Goal: Information Seeking & Learning: Learn about a topic

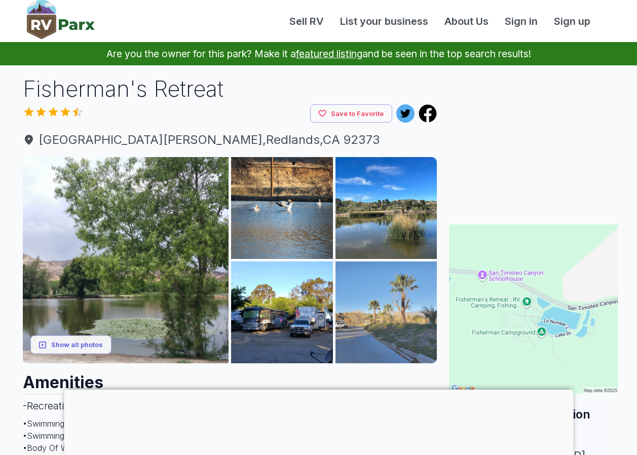
click at [376, 299] on img at bounding box center [387, 313] width 102 height 102
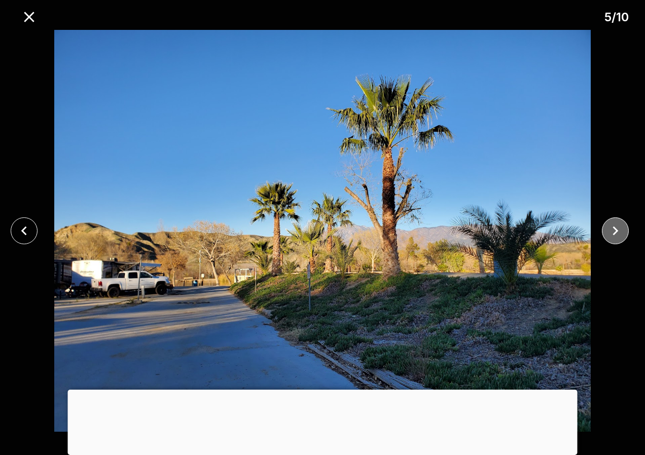
click at [616, 225] on button "close" at bounding box center [615, 231] width 27 height 27
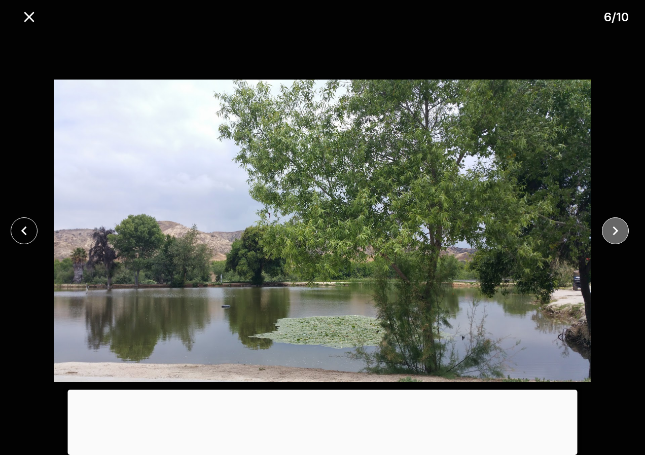
click at [616, 225] on icon "close" at bounding box center [616, 231] width 18 height 18
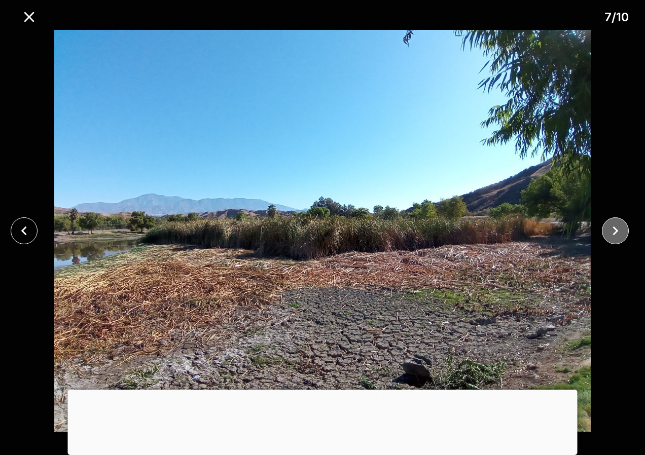
click at [616, 225] on icon "close" at bounding box center [616, 231] width 18 height 18
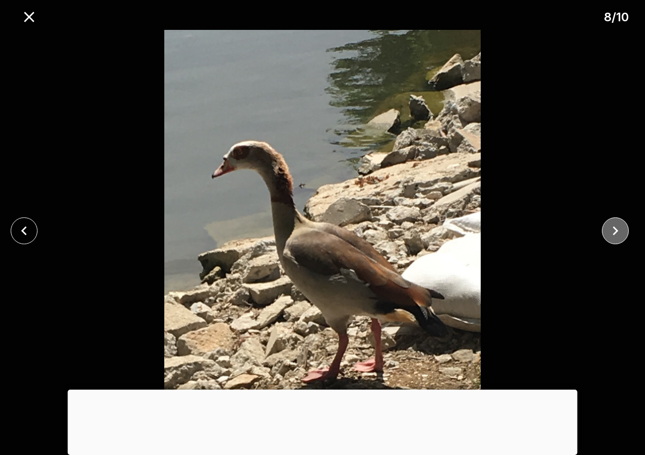
click at [616, 225] on icon "close" at bounding box center [616, 231] width 18 height 18
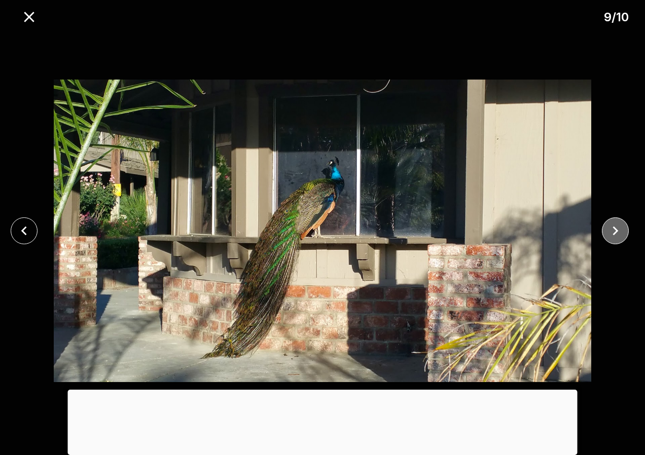
click at [616, 225] on icon "close" at bounding box center [616, 231] width 18 height 18
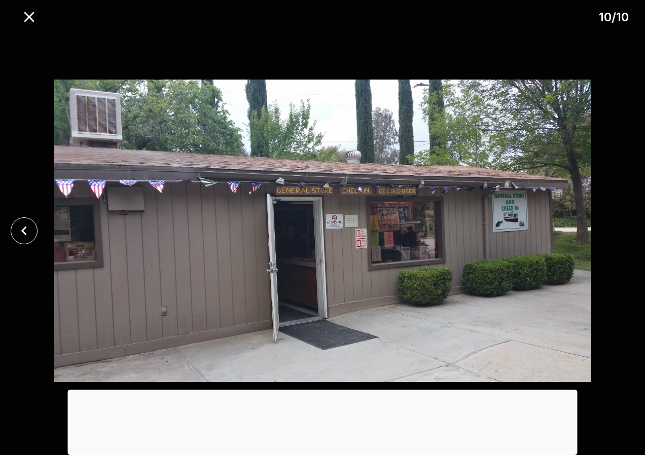
click at [616, 225] on div at bounding box center [322, 231] width 645 height 402
click at [25, 19] on icon "close" at bounding box center [29, 17] width 18 height 18
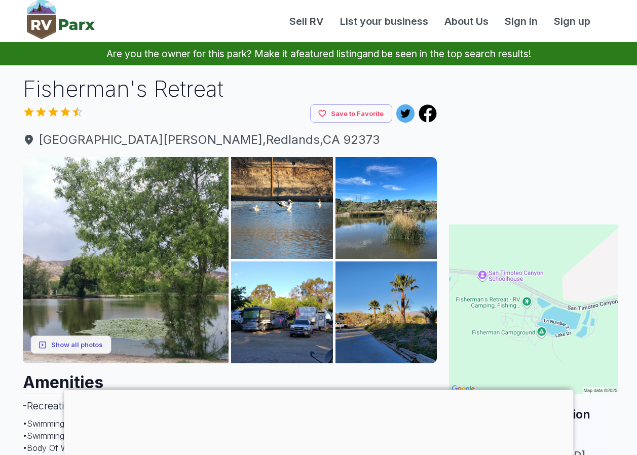
click at [317, 390] on div at bounding box center [319, 390] width 510 height 0
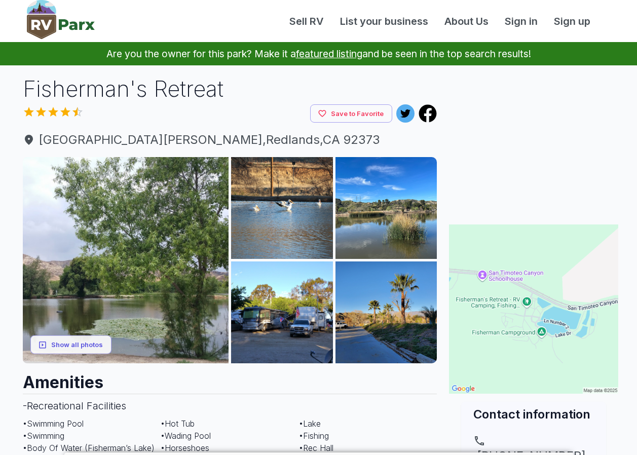
click at [223, 107] on div at bounding box center [167, 113] width 288 height 15
click at [206, 88] on h1 "Fisherman's Retreat" at bounding box center [230, 89] width 415 height 31
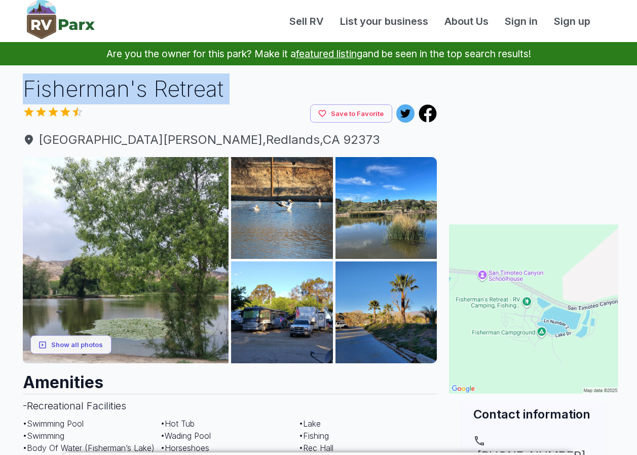
click at [206, 88] on h1 "Fisherman's Retreat" at bounding box center [230, 89] width 415 height 31
